Goal: Task Accomplishment & Management: Use online tool/utility

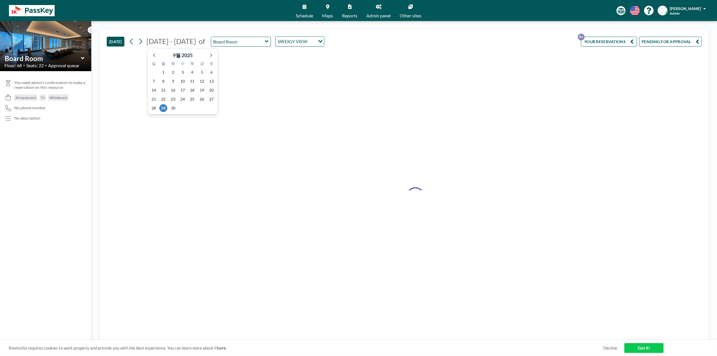
click at [223, 46] on div "Board Room" at bounding box center [241, 42] width 60 height 10
click at [226, 43] on input "text" at bounding box center [238, 41] width 54 height 9
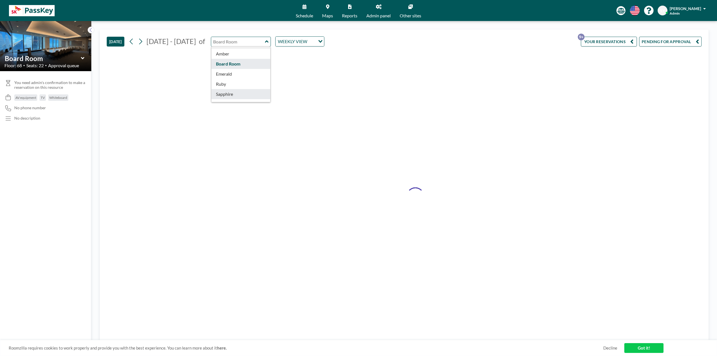
scroll to position [18, 0]
type input "Topaz"
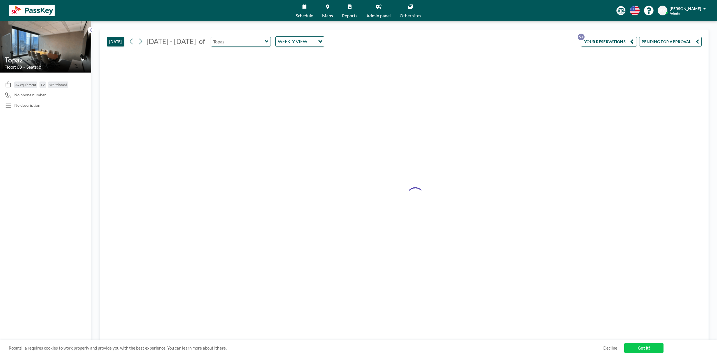
click at [225, 45] on input "text" at bounding box center [238, 41] width 54 height 9
type input "Topaz"
click at [127, 90] on div at bounding box center [404, 196] width 595 height 290
click at [300, 13] on link "Schedule" at bounding box center [304, 10] width 26 height 21
click at [325, 17] on span "Maps" at bounding box center [327, 15] width 11 height 4
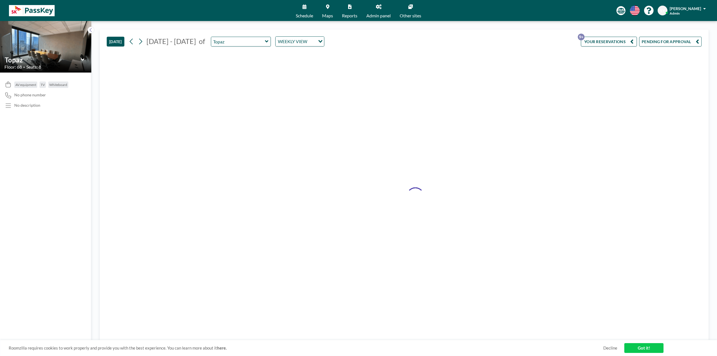
click at [295, 45] on div "WEEKLY VIEW" at bounding box center [296, 41] width 40 height 8
click at [302, 52] on li "DAILY VIEW" at bounding box center [295, 51] width 48 height 8
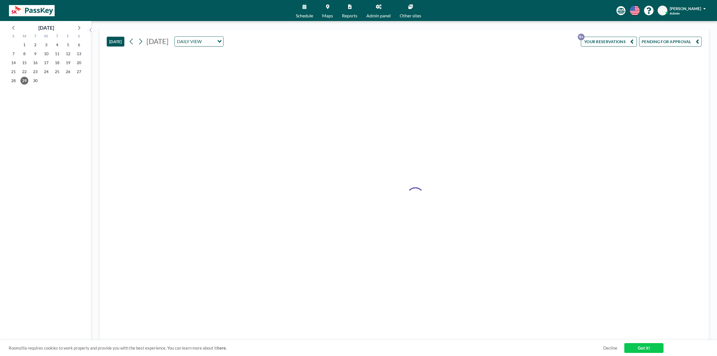
drag, startPoint x: 691, startPoint y: 4, endPoint x: 691, endPoint y: 7, distance: 3.1
click at [691, 7] on div "Schedule Maps Reports Admin panel Other sites English Polski 日本語 Española SY Se…" at bounding box center [358, 10] width 717 height 21
click at [691, 7] on span "[PERSON_NAME]" at bounding box center [685, 8] width 31 height 5
click at [483, 135] on div at bounding box center [404, 196] width 595 height 290
